Goal: Check status: Check status

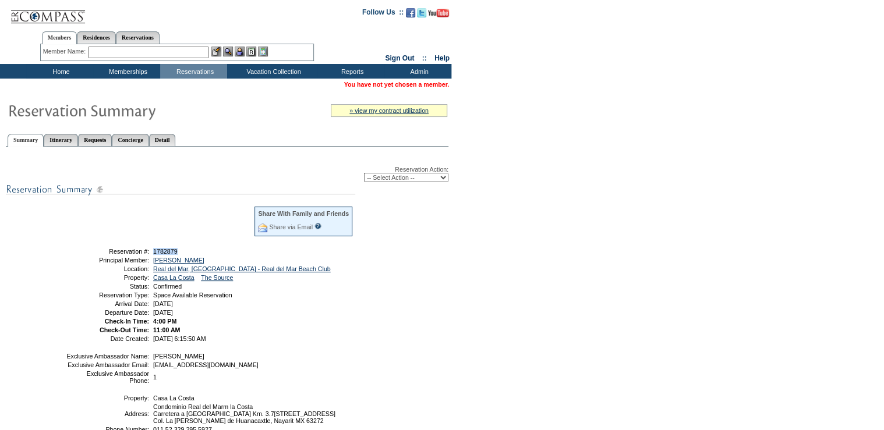
drag, startPoint x: 189, startPoint y: 250, endPoint x: 151, endPoint y: 249, distance: 38.5
click at [151, 249] on td "1782879" at bounding box center [252, 251] width 203 height 7
copy span "1782879"
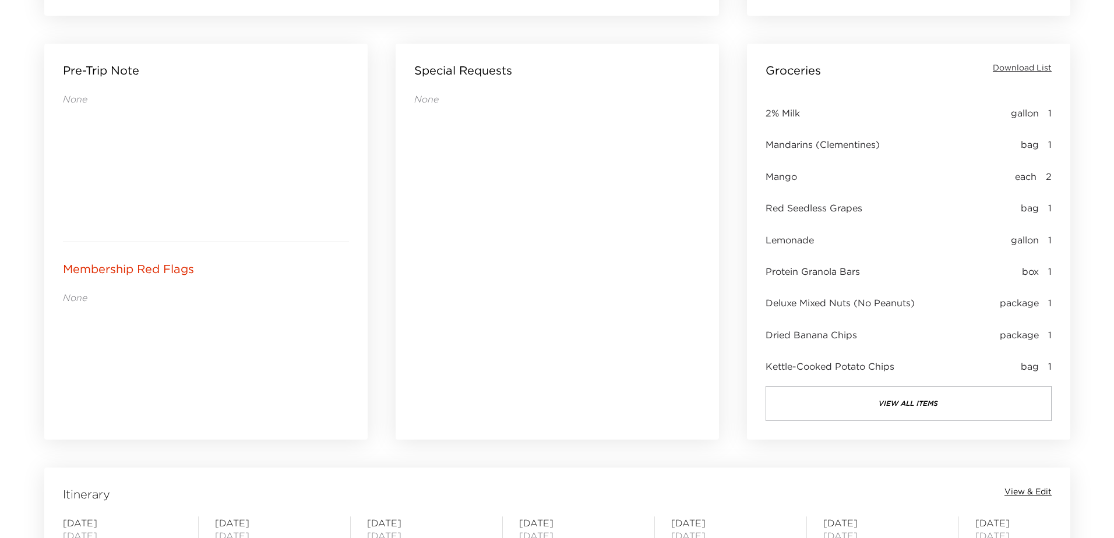
scroll to position [505, 0]
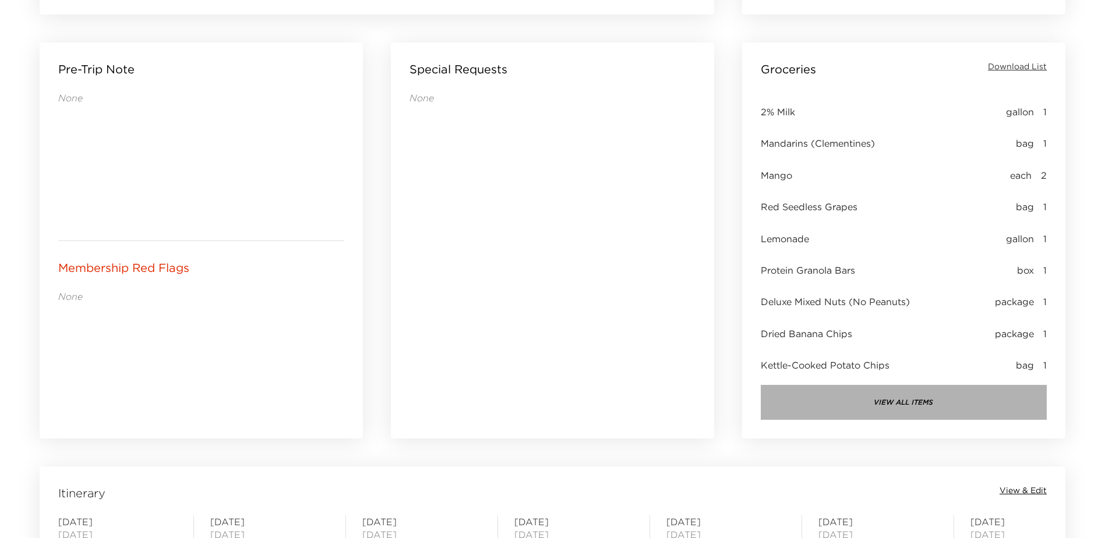
click at [908, 408] on button "view all items" at bounding box center [904, 402] width 286 height 35
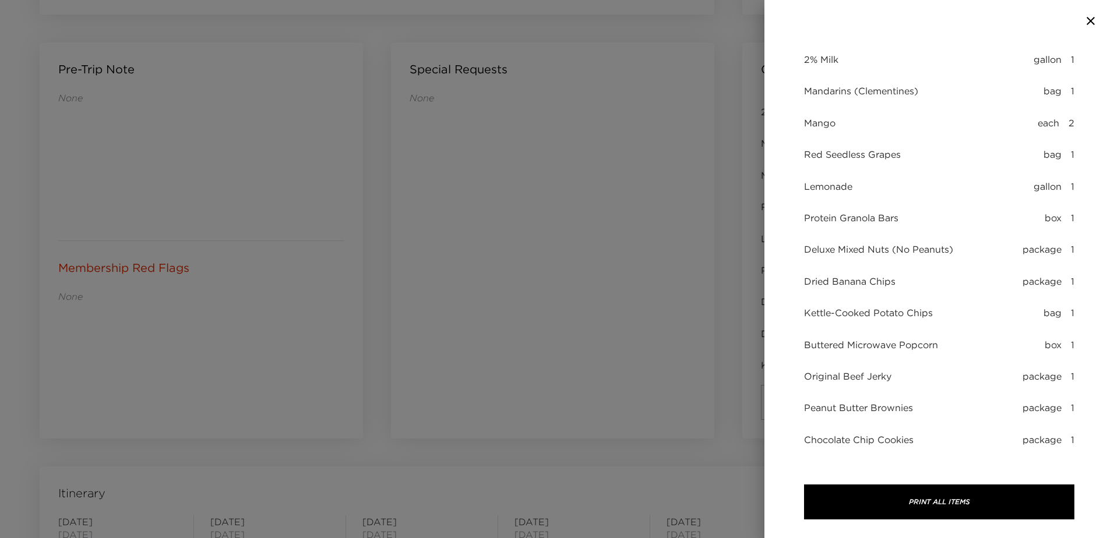
scroll to position [0, 0]
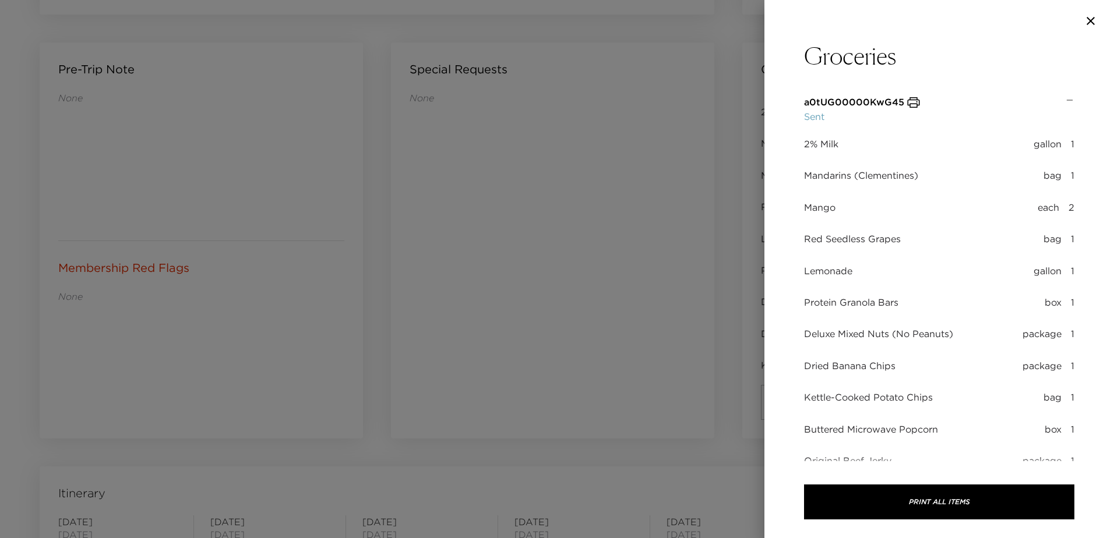
click at [1054, 99] on div "a0tUG00000KwG45 Sent" at bounding box center [934, 110] width 261 height 28
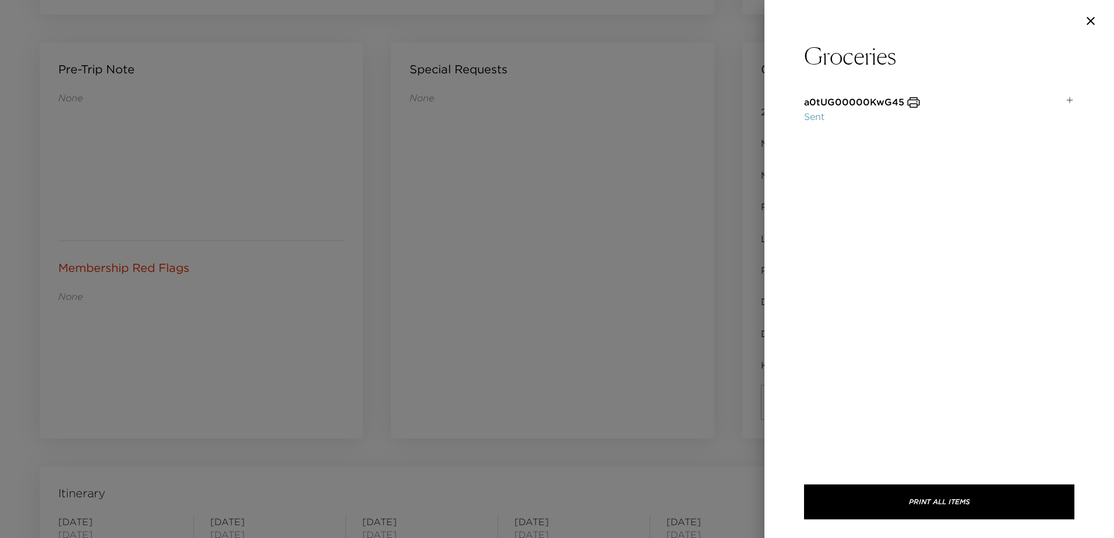
click at [1018, 101] on div "a0tUG00000KwG45 Sent" at bounding box center [934, 110] width 261 height 28
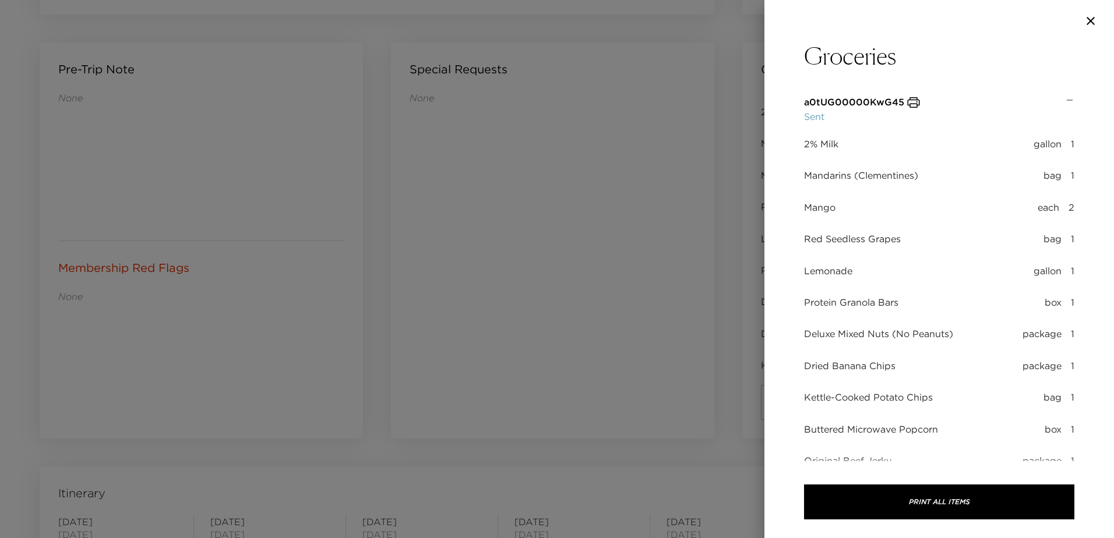
click at [1019, 97] on div "a0tUG00000KwG45 Sent" at bounding box center [934, 110] width 261 height 28
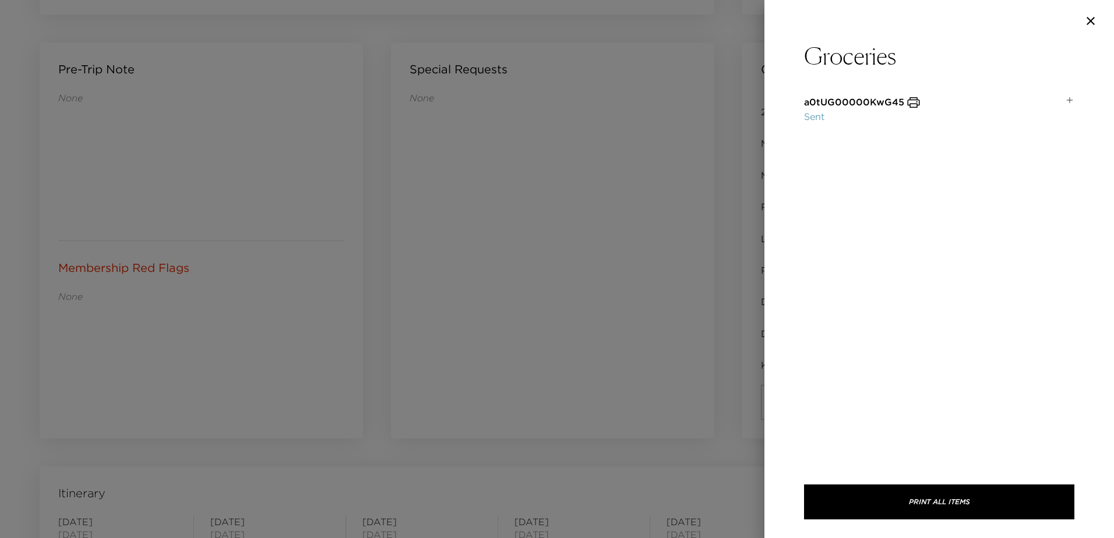
click at [909, 103] on icon "button" at bounding box center [913, 103] width 14 height 14
click at [994, 95] on div "Groceries a0tUG00000KwG45 Sent 2% Milk gallon 1 Mandarins (Clementines) bag 1 M…" at bounding box center [938, 251] width 349 height 419
click at [1058, 99] on div "a0tUG00000KwG45 Sent" at bounding box center [934, 110] width 261 height 28
